Goal: Complete application form

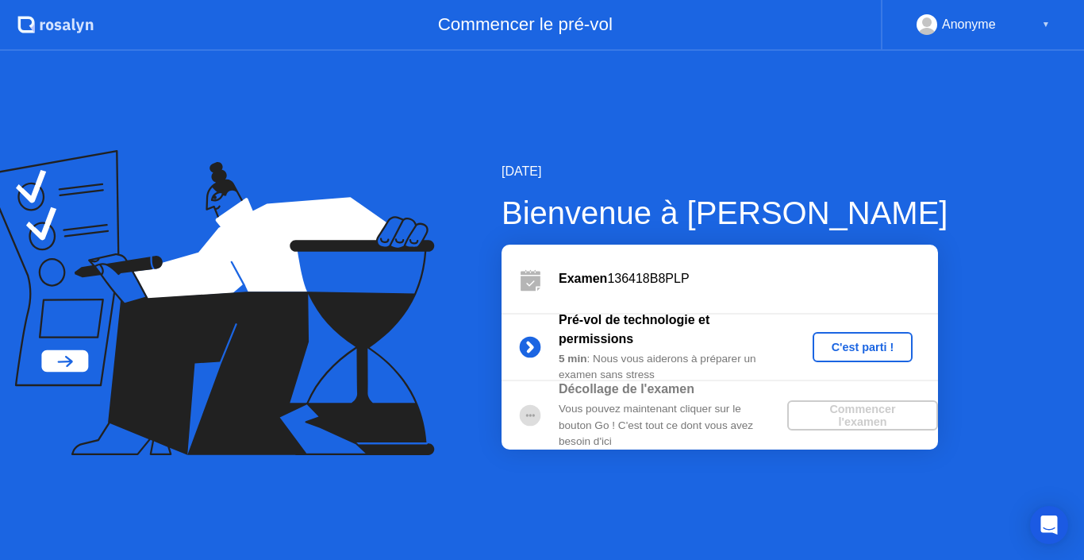
click at [846, 344] on div "C'est parti !" at bounding box center [863, 347] width 88 height 13
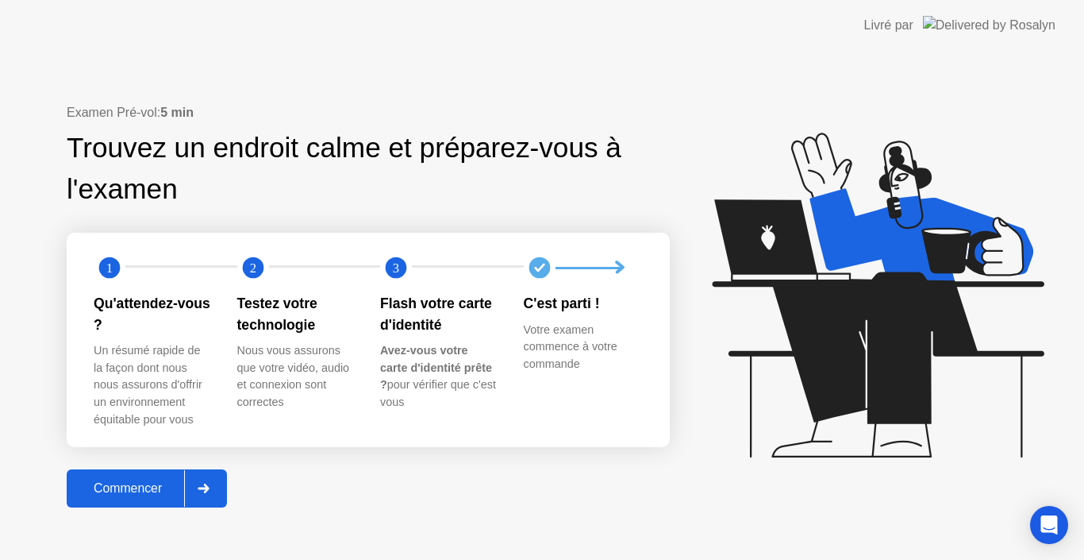
click at [198, 480] on div at bounding box center [203, 488] width 38 height 37
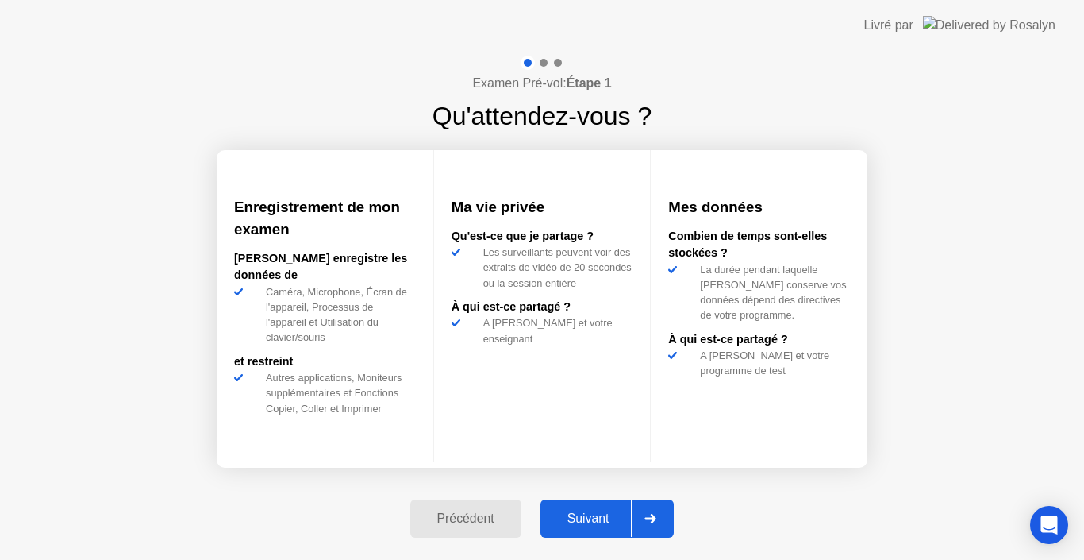
click at [641, 511] on div at bounding box center [650, 518] width 38 height 37
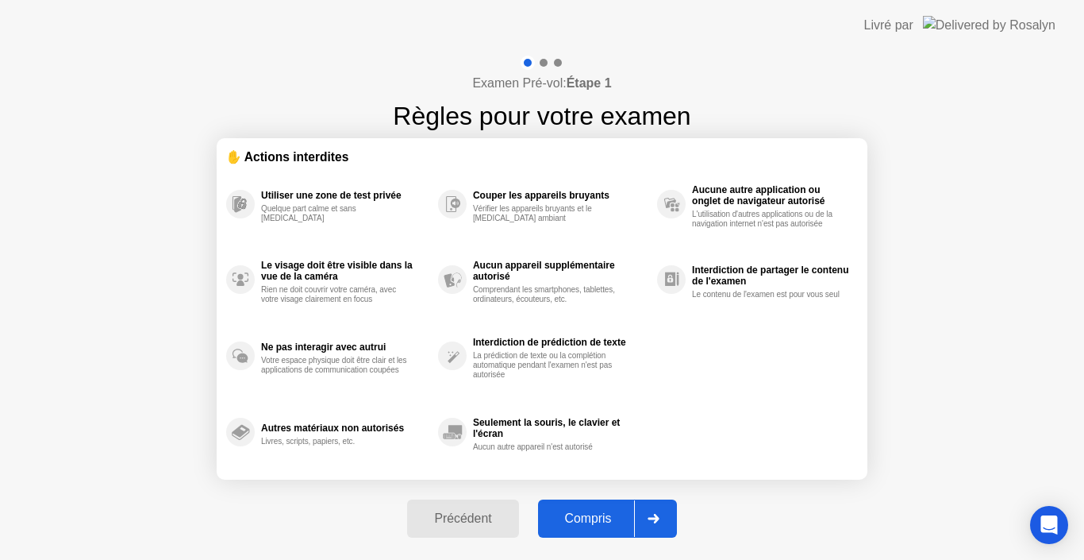
click at [653, 511] on div at bounding box center [653, 518] width 38 height 37
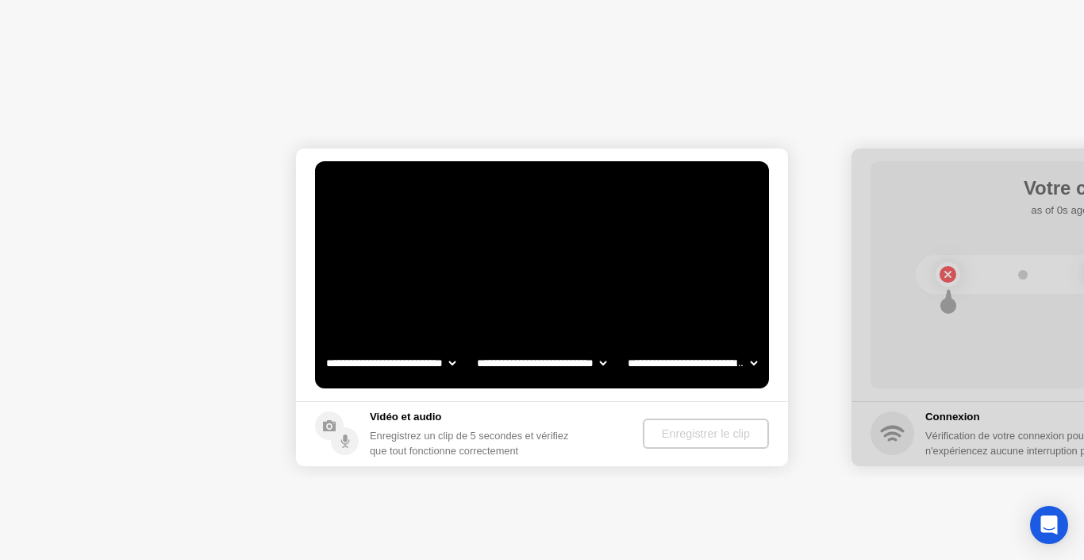
select select "**********"
select select "*******"
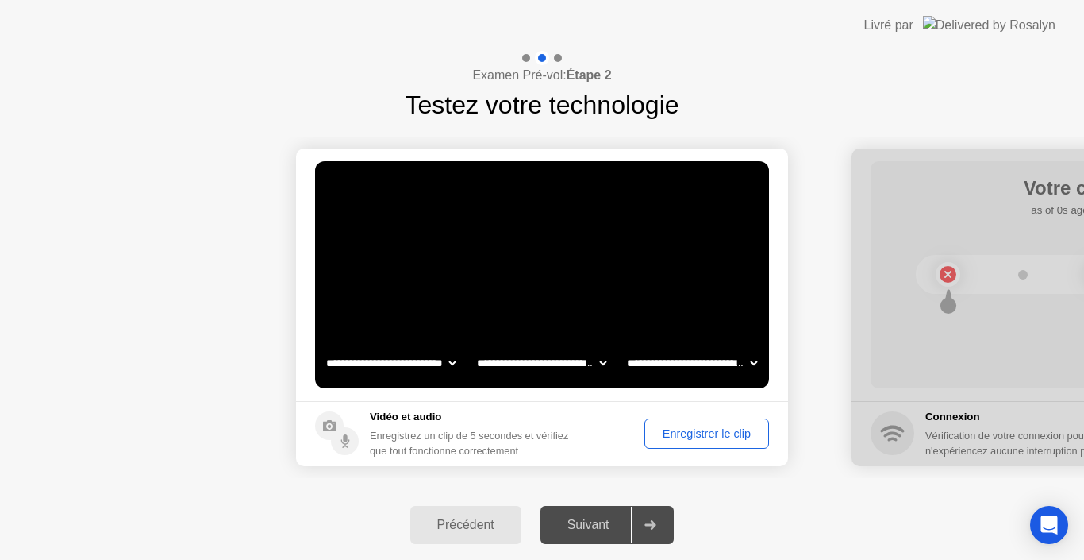
click at [676, 437] on div "Enregistrer le clip" at bounding box center [707, 433] width 114 height 13
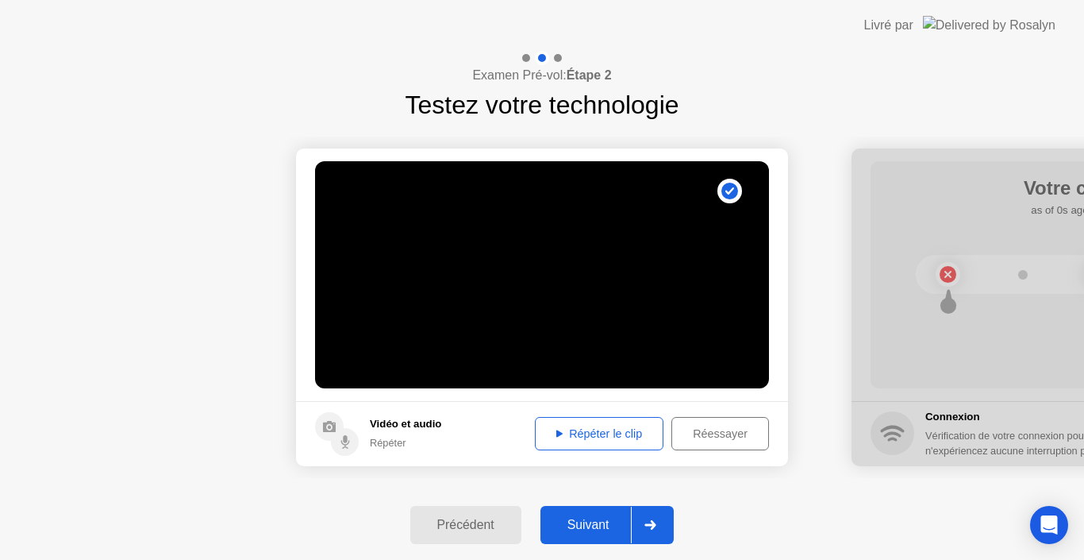
click at [650, 431] on div "Répéter le clip" at bounding box center [599, 433] width 117 height 13
click at [678, 429] on div "Réessayer" at bounding box center [720, 433] width 87 height 13
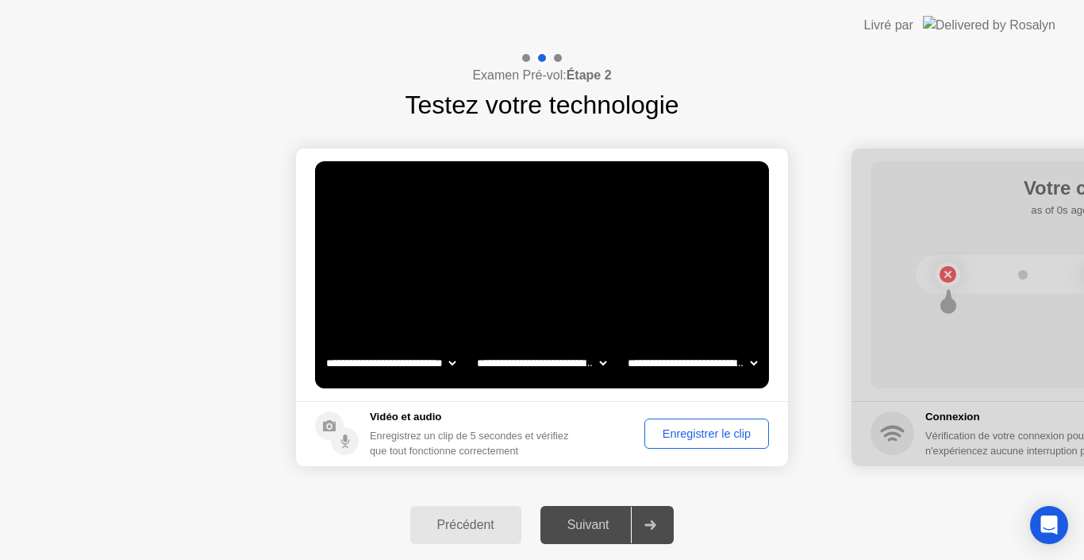
click at [678, 429] on div "Enregistrer le clip" at bounding box center [707, 433] width 114 height 13
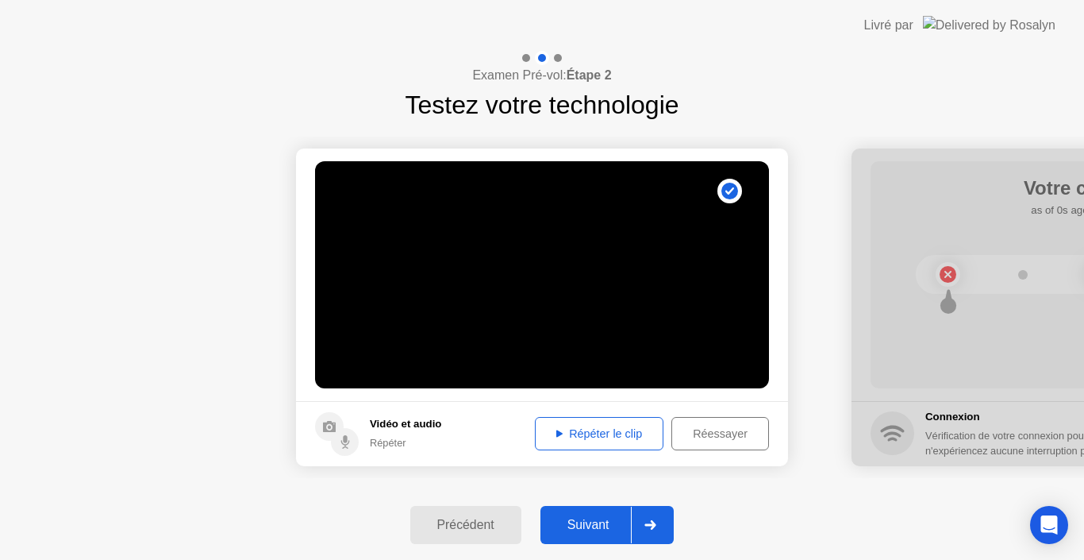
click at [647, 433] on div "Répéter le clip" at bounding box center [599, 433] width 117 height 13
click at [682, 429] on div "Réessayer" at bounding box center [720, 433] width 87 height 13
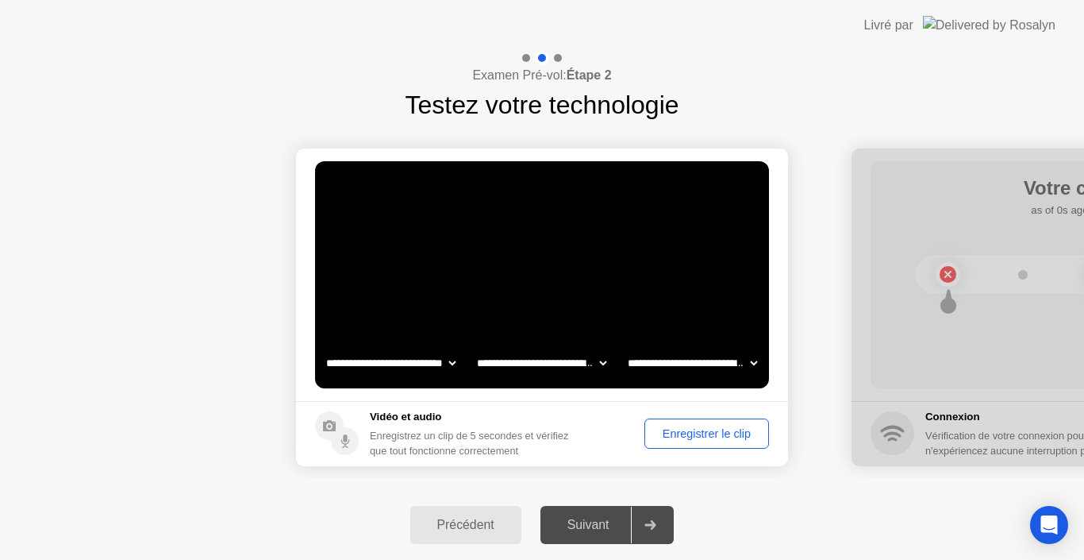
drag, startPoint x: 809, startPoint y: 438, endPoint x: 576, endPoint y: 434, distance: 232.6
click at [753, 360] on select "**********" at bounding box center [693, 363] width 136 height 32
click at [737, 322] on video at bounding box center [542, 274] width 454 height 227
click at [703, 434] on div "Enregistrer le clip" at bounding box center [707, 433] width 114 height 13
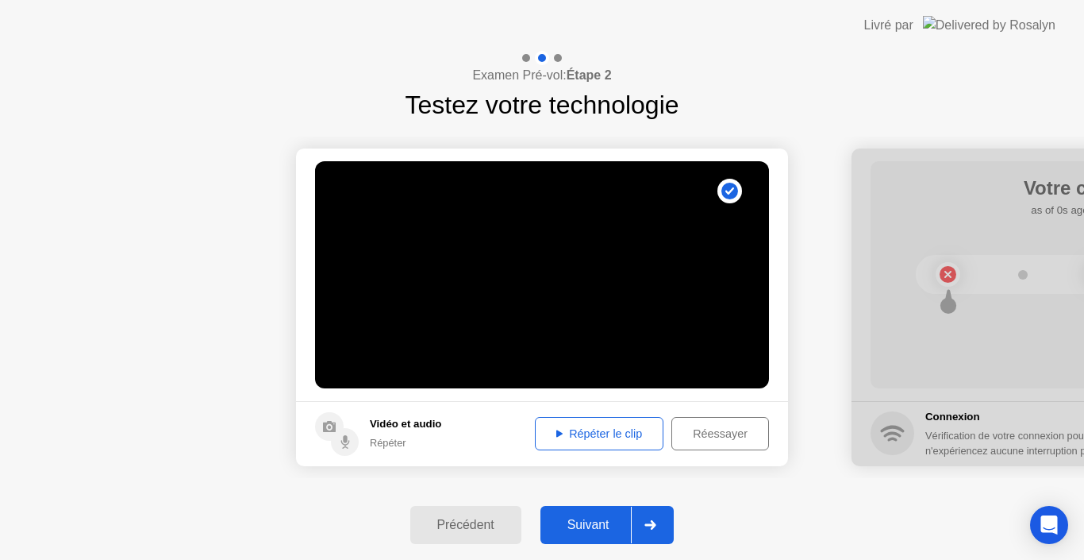
click at [622, 443] on button "Répéter le clip" at bounding box center [599, 433] width 129 height 33
click at [651, 517] on div at bounding box center [650, 525] width 38 height 37
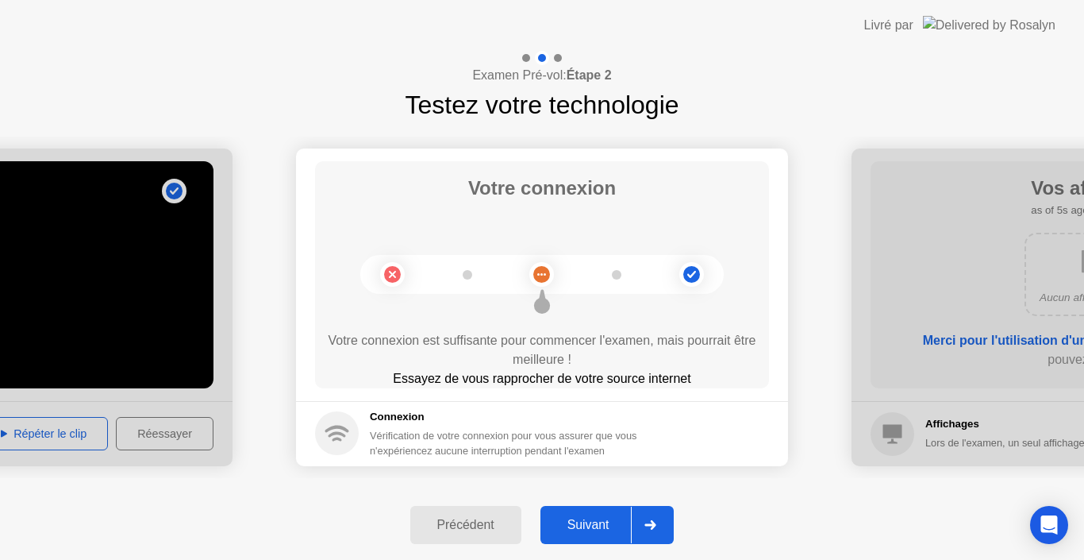
click at [651, 517] on div at bounding box center [650, 525] width 38 height 37
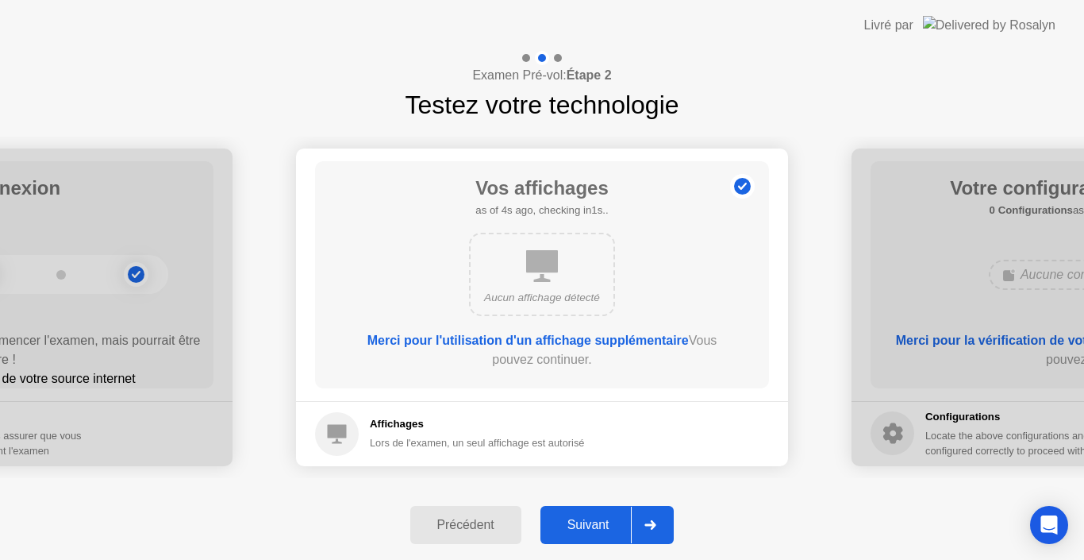
click at [651, 517] on div at bounding box center [650, 525] width 38 height 37
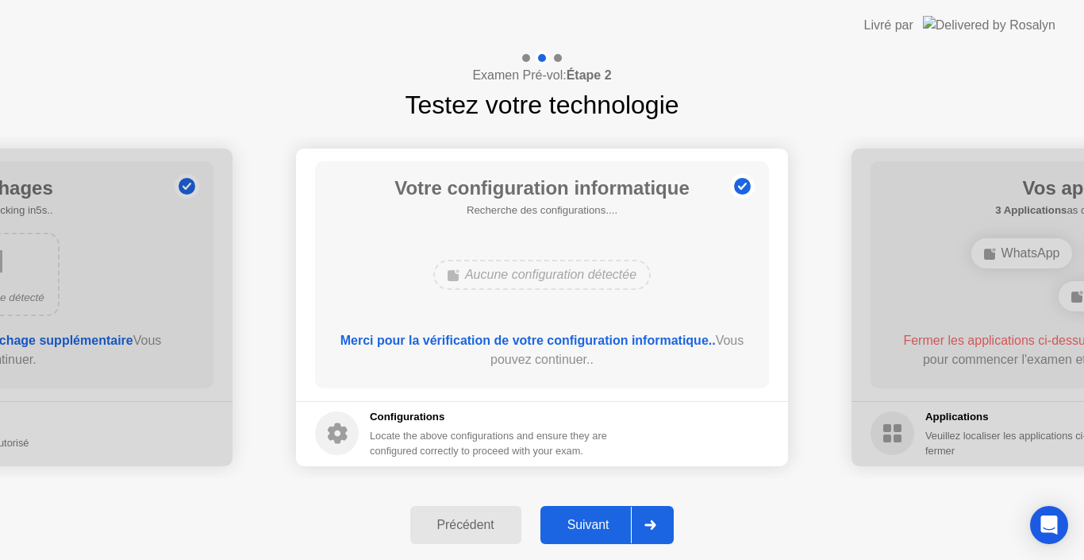
click at [651, 517] on div at bounding box center [650, 525] width 38 height 37
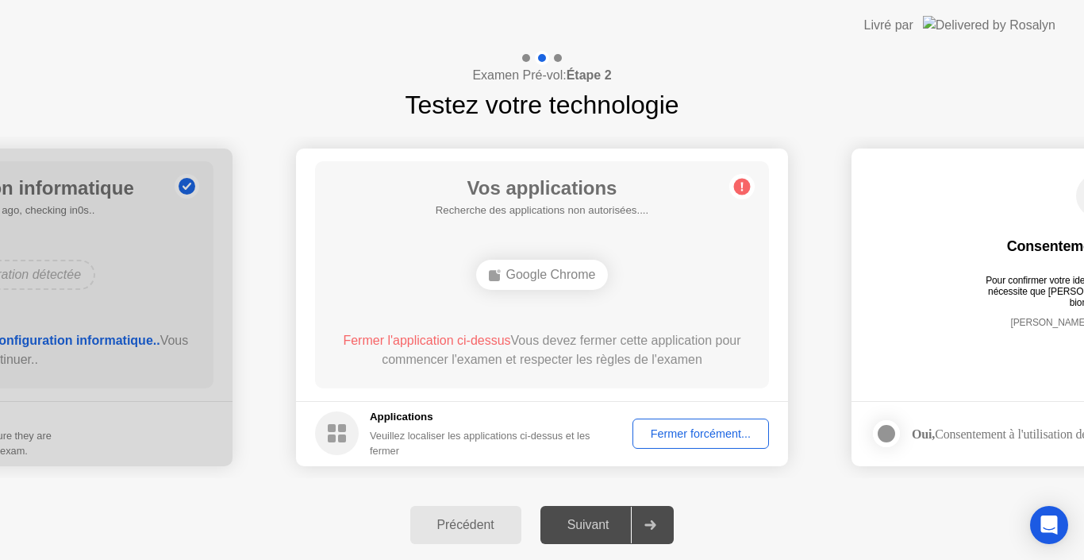
click at [462, 383] on div "Vos applications Recherche des applications non autorisées.... Google Chrome Fe…" at bounding box center [542, 274] width 454 height 227
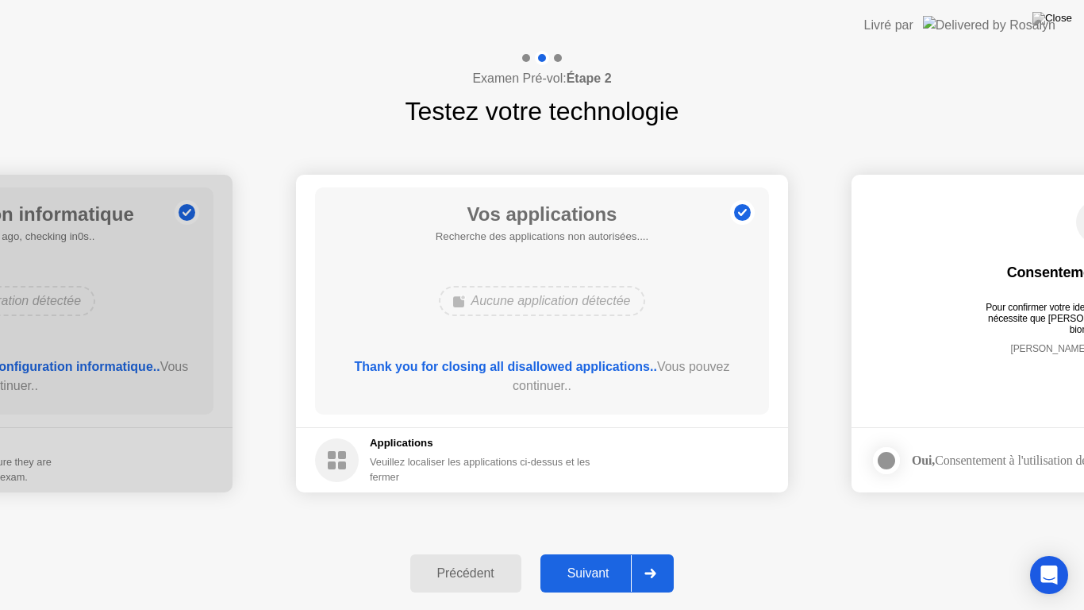
click at [661, 559] on div at bounding box center [650, 573] width 38 height 37
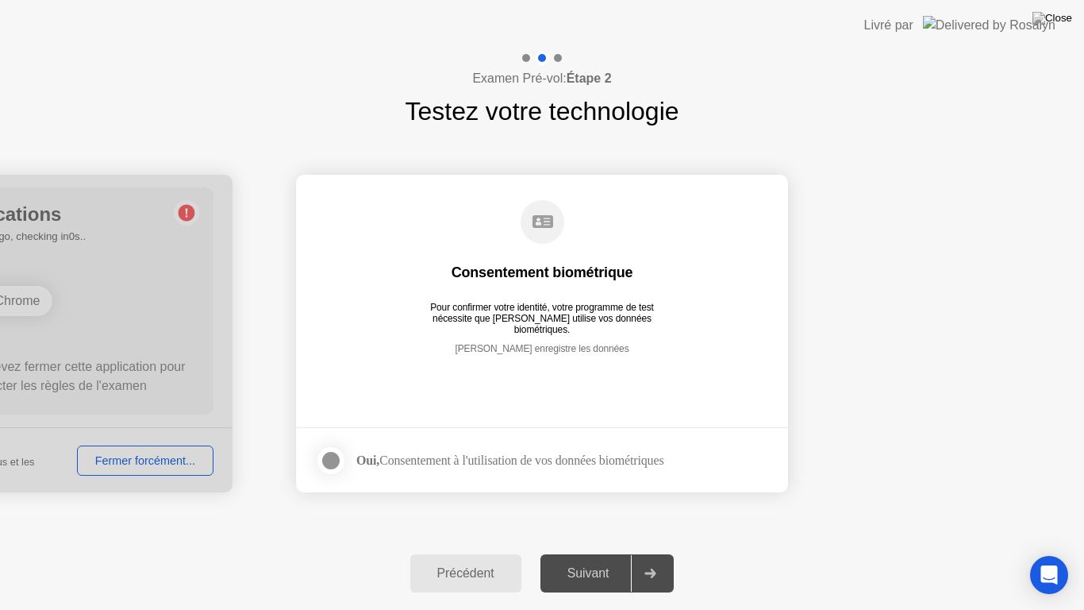
click at [341, 458] on div at bounding box center [331, 460] width 19 height 19
click at [662, 559] on div at bounding box center [650, 573] width 38 height 37
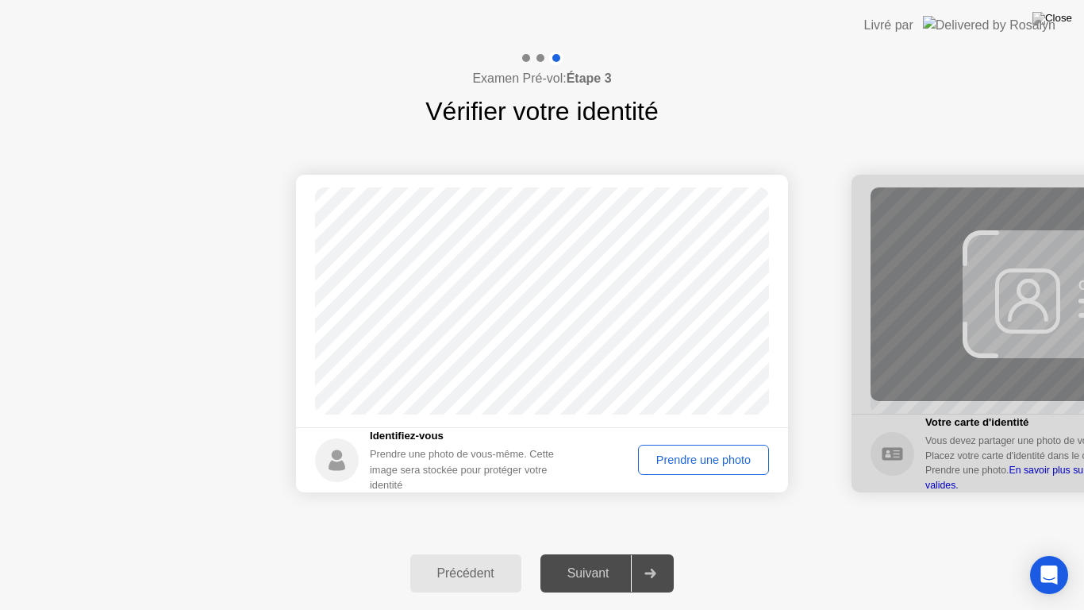
click at [672, 463] on div "Prendre une photo" at bounding box center [704, 459] width 120 height 13
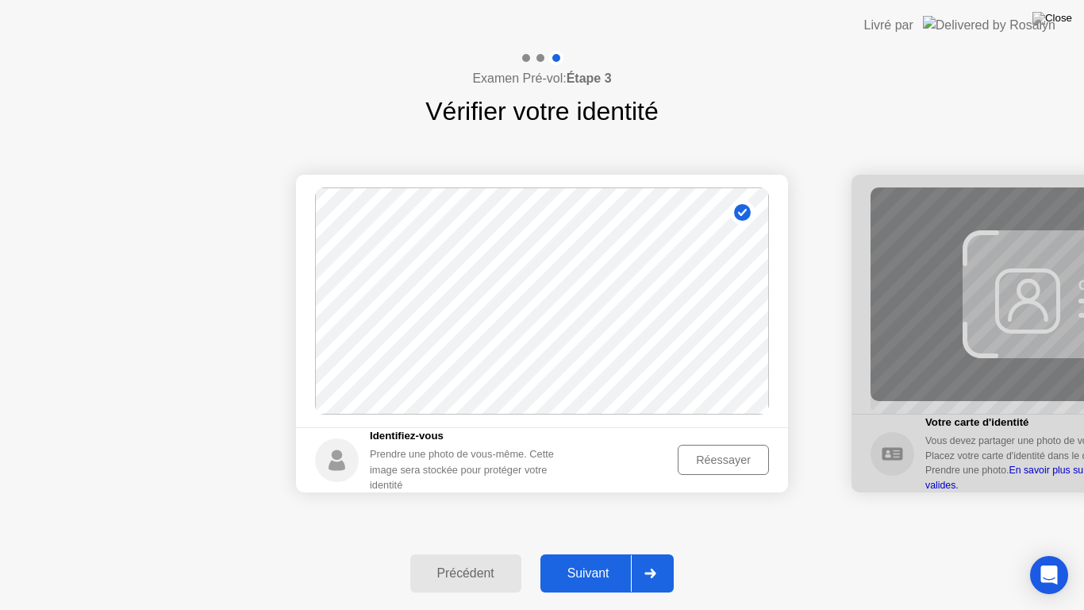
click at [658, 559] on div at bounding box center [650, 573] width 38 height 37
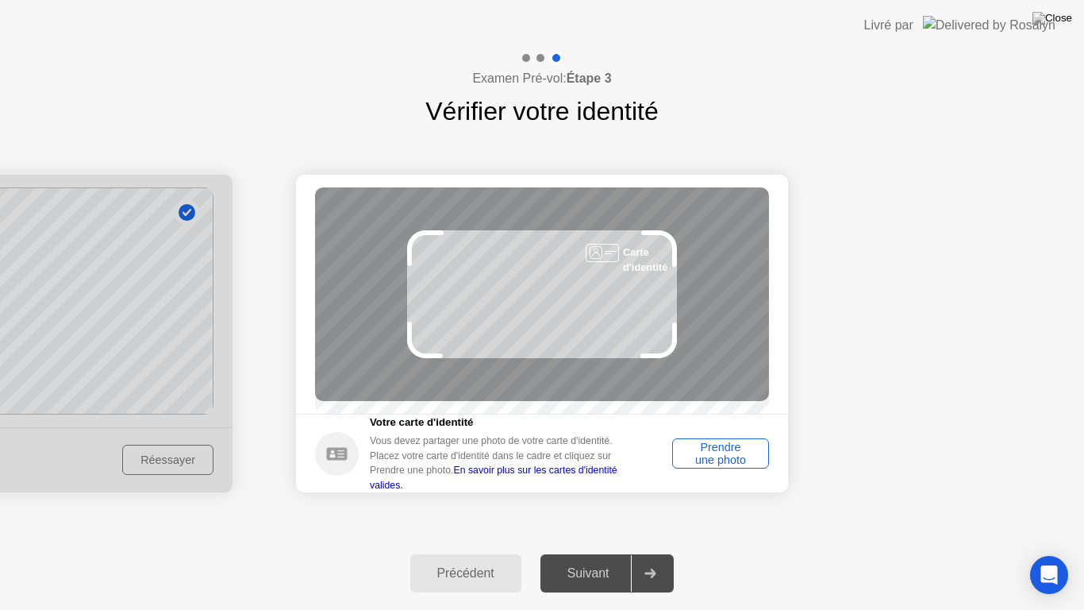
click at [714, 463] on div "Prendre une photo" at bounding box center [721, 453] width 86 height 25
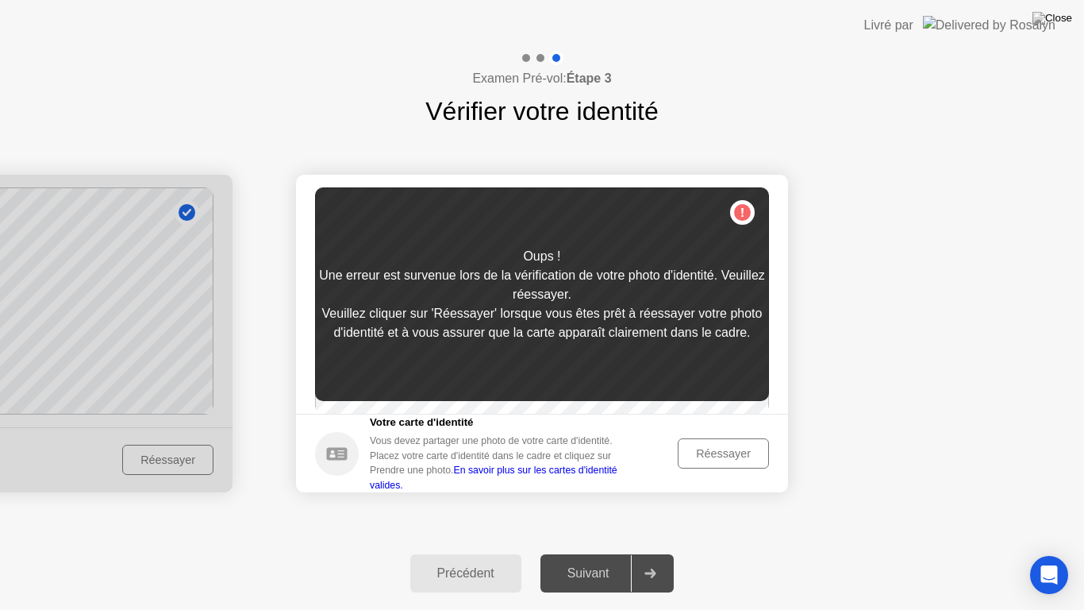
click at [714, 460] on div "Réessayer" at bounding box center [724, 453] width 80 height 13
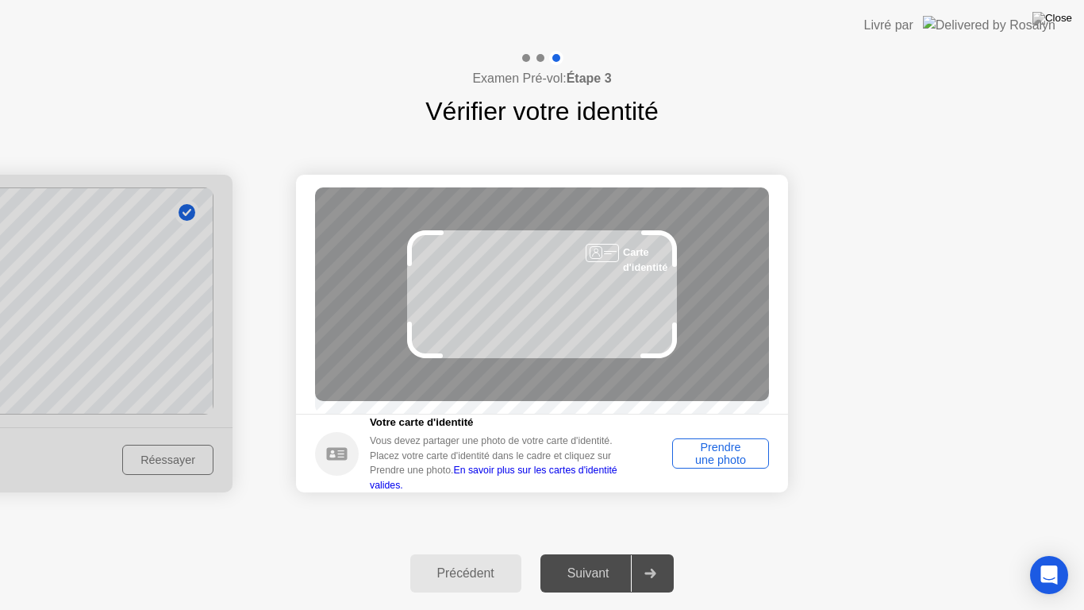
click at [724, 463] on div "Prendre une photo" at bounding box center [721, 453] width 86 height 25
